Goal: Transaction & Acquisition: Subscribe to service/newsletter

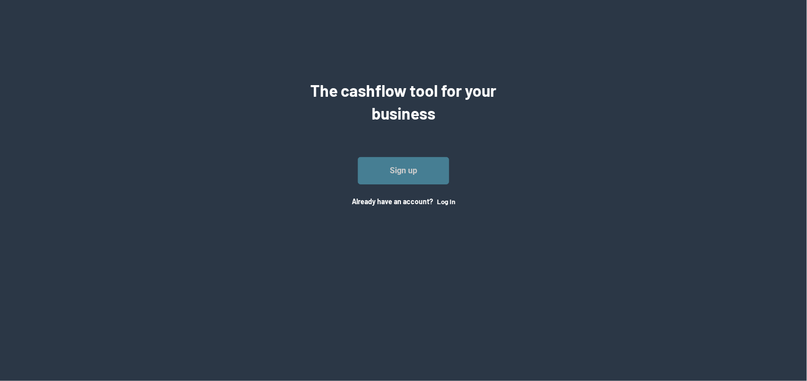
click at [428, 178] on link "Sign up" at bounding box center [403, 170] width 91 height 27
click at [406, 165] on link "Sign up" at bounding box center [403, 170] width 91 height 27
click at [445, 201] on button "Log In" at bounding box center [446, 202] width 18 height 8
click at [387, 168] on link "Sign up" at bounding box center [403, 170] width 91 height 27
